Goal: Transaction & Acquisition: Purchase product/service

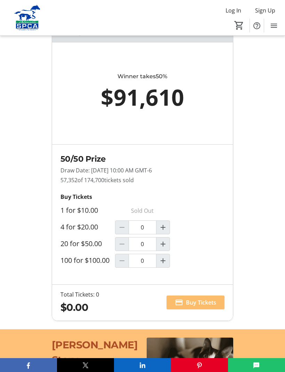
scroll to position [554, 0]
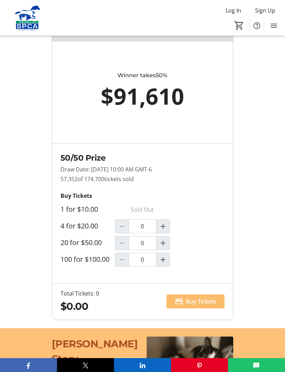
click at [164, 230] on mat-icon "Increment by one" at bounding box center [163, 226] width 8 height 8
type input "1"
click at [200, 306] on span "Buy Tickets" at bounding box center [201, 301] width 30 height 8
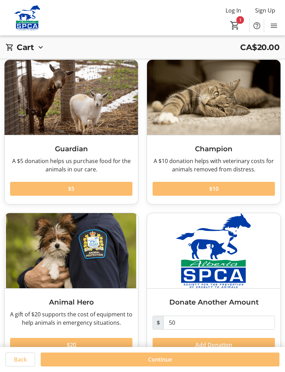
scroll to position [25, 0]
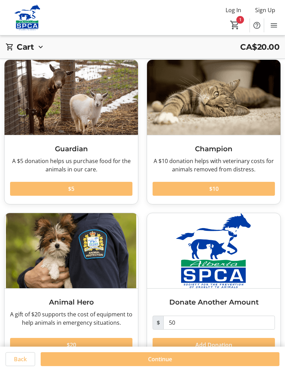
click at [170, 364] on span "Continue" at bounding box center [160, 359] width 24 height 8
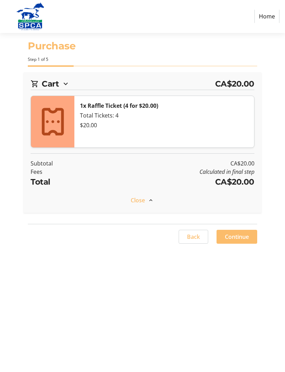
scroll to position [0, 0]
select select "CA"
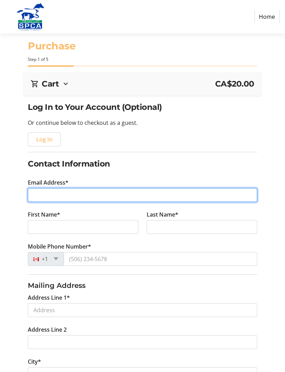
click at [44, 193] on input "Email Address*" at bounding box center [142, 195] width 229 height 14
type input "[EMAIL_ADDRESS][DOMAIN_NAME]"
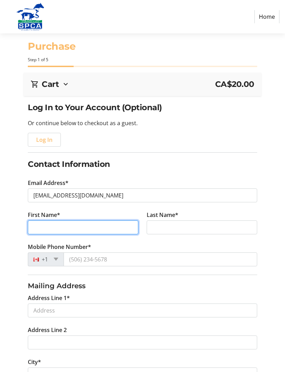
type input "[PERSON_NAME]"
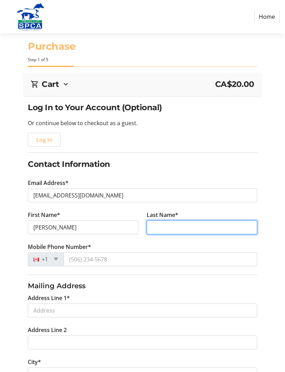
type input "Heming"
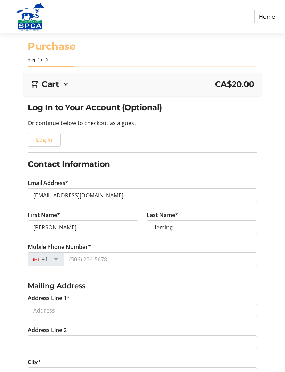
scroll to position [0, 0]
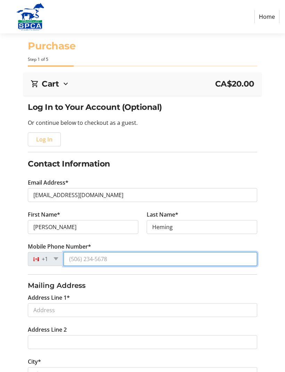
click at [115, 259] on input "Mobile Phone Number*" at bounding box center [160, 259] width 193 height 14
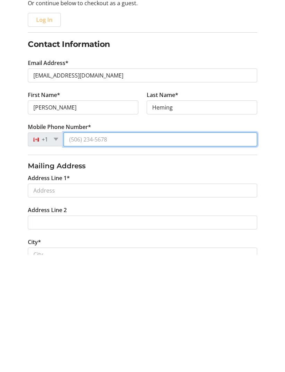
type input "[PHONE_NUMBER]"
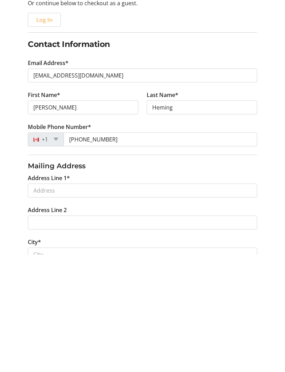
scroll to position [120, 0]
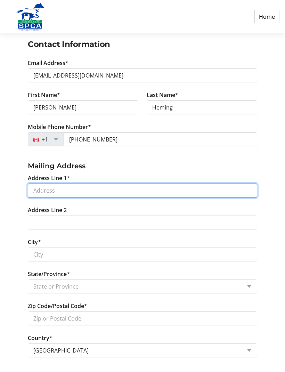
click at [40, 192] on input "Address Line 1*" at bounding box center [142, 191] width 229 height 14
type input "[STREET_ADDRESS]"
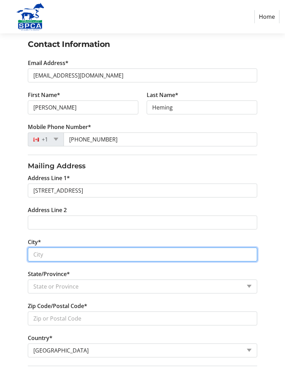
type input "[GEOGRAPHIC_DATA]"
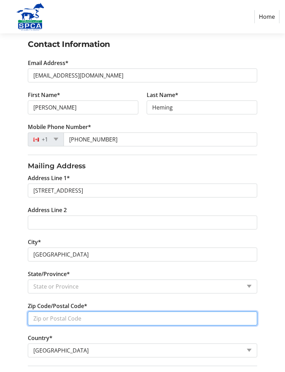
type input "T3A 2C5"
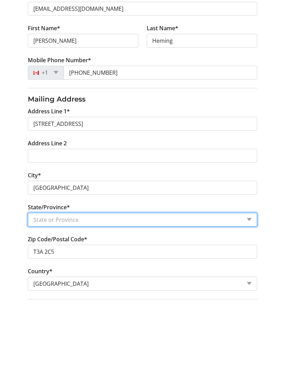
click at [249, 280] on select "State or Province State or Province [GEOGRAPHIC_DATA] [GEOGRAPHIC_DATA] [GEOGRA…" at bounding box center [142, 287] width 229 height 14
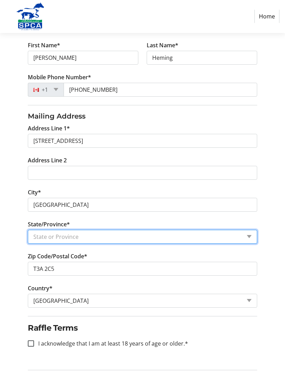
select select "AB"
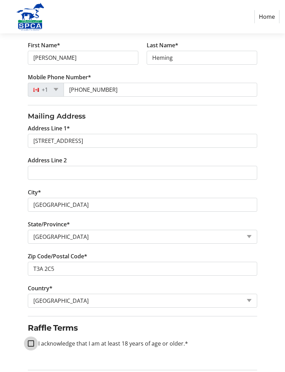
click at [29, 341] on input "I acknowledge that I am at least 18 years of age or older.*" at bounding box center [31, 344] width 6 height 6
checkbox input "true"
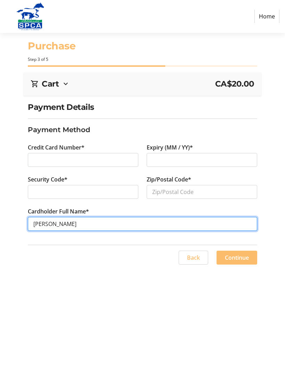
click at [50, 222] on input "[PERSON_NAME]" at bounding box center [142, 224] width 229 height 14
type input "[PERSON_NAME]"
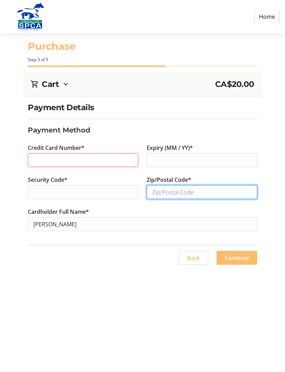
click at [159, 191] on input "Zip/Postal Code*" at bounding box center [202, 192] width 111 height 14
type input "T3A 2C5"
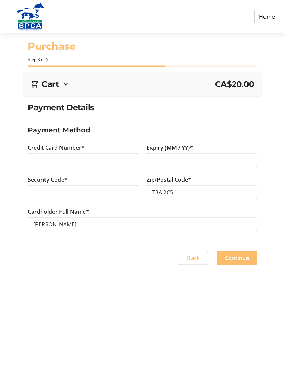
click at [237, 259] on span "Continue" at bounding box center [237, 258] width 24 height 8
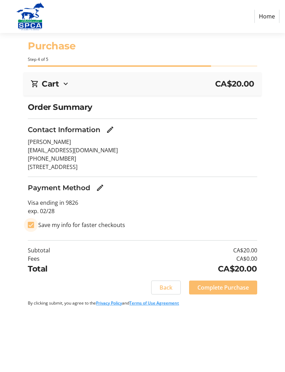
click at [30, 224] on input "Save my info for faster checkouts" at bounding box center [31, 225] width 6 height 6
checkbox input "false"
click at [223, 286] on span "Complete Purchase" at bounding box center [222, 288] width 51 height 8
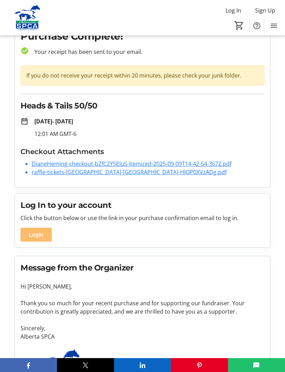
scroll to position [21, 0]
click at [269, 280] on div "Message from the Organizer Hi [PERSON_NAME], Thank you so much for your recent …" at bounding box center [142, 328] width 255 height 144
click at [269, 279] on div "Message from the Organizer Hi [PERSON_NAME], Thank you so much for your recent …" at bounding box center [142, 328] width 255 height 144
click at [116, 166] on link "DianeHeming-checkout-bZfC2Y5EIuS-itemized-2025-09-09T14-42-54-367Z.pdf" at bounding box center [132, 164] width 200 height 8
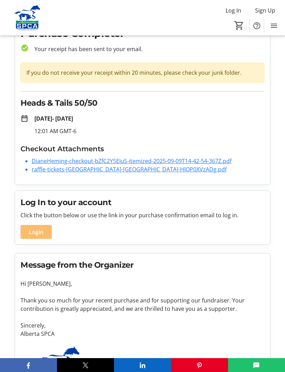
scroll to position [0, 0]
